Goal: Information Seeking & Learning: Learn about a topic

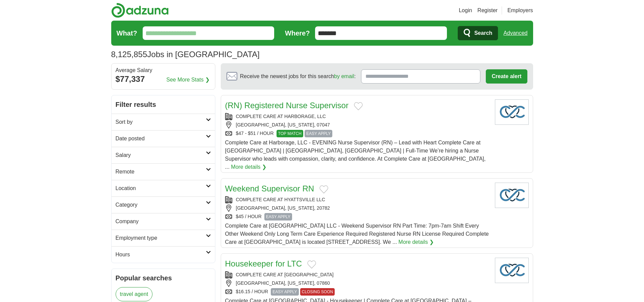
type input "*******"
click at [516, 33] on link "Advanced" at bounding box center [516, 33] width 24 height 14
